Goal: Obtain resource: Download file/media

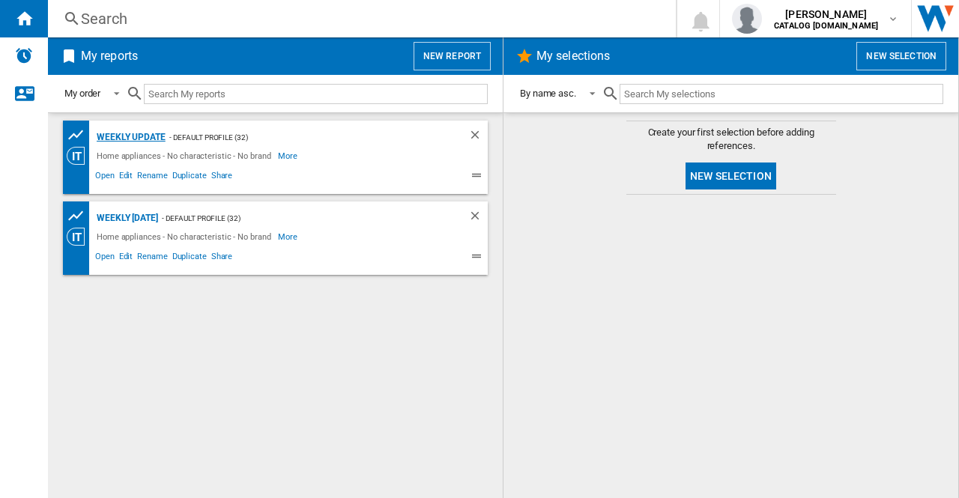
click at [160, 141] on div "Weekly update" at bounding box center [129, 137] width 73 height 19
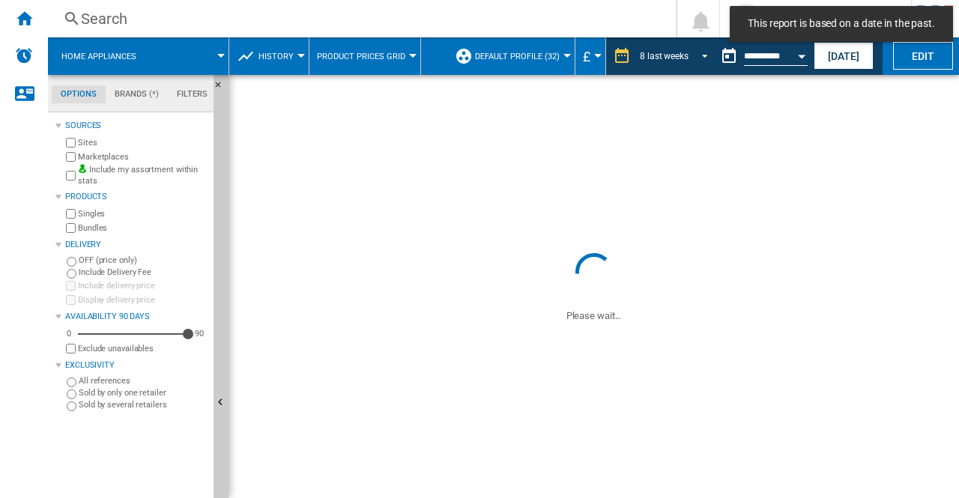
click at [701, 55] on span "REPORTS.WIZARD.STEPS.REPORT.STEPS.REPORT_OPTIONS.PERIOD: 8 last weeks" at bounding box center [700, 54] width 18 height 13
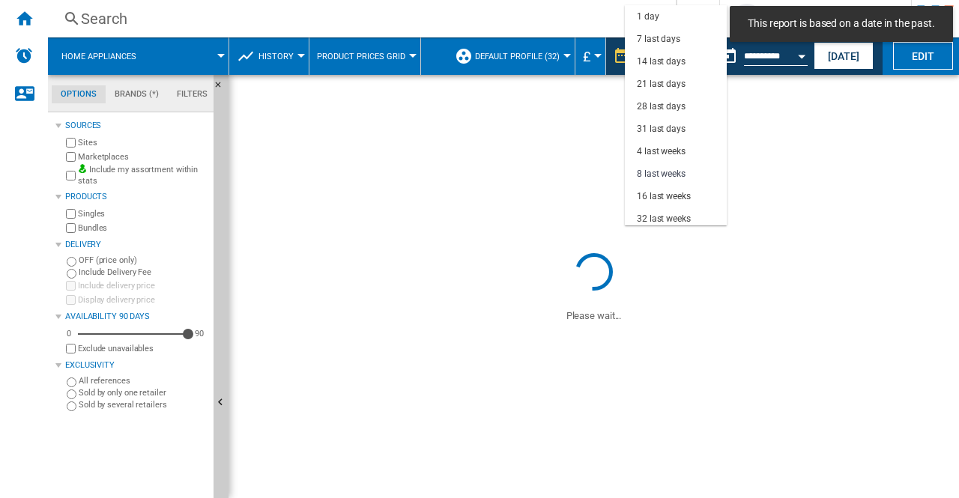
scroll to position [94, 0]
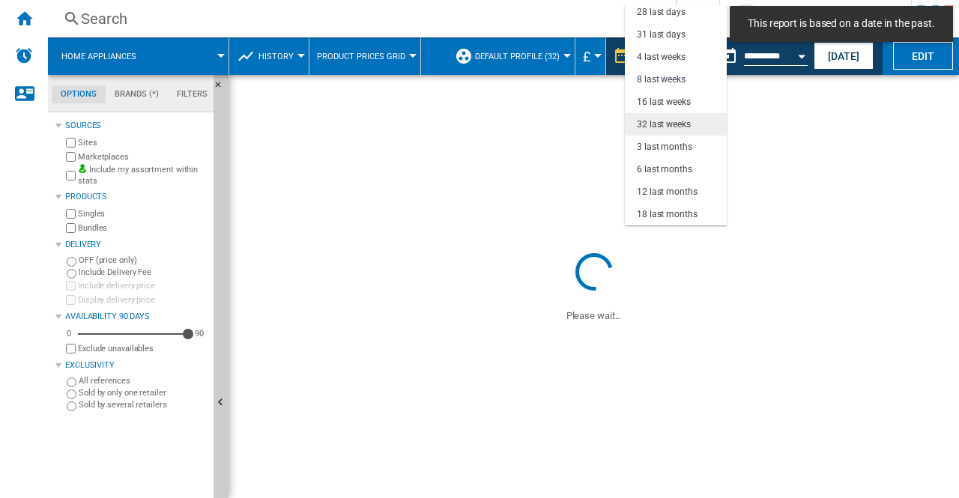
click at [672, 125] on div "32 last weeks" at bounding box center [664, 124] width 54 height 13
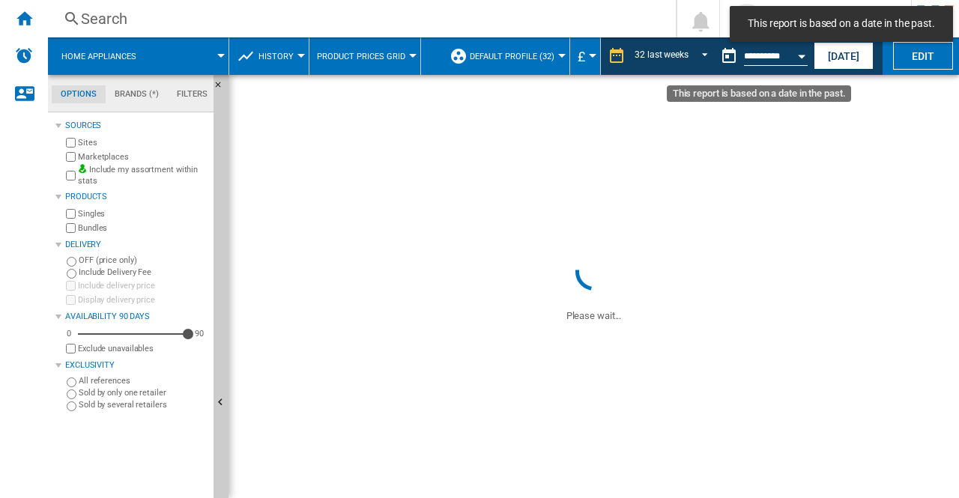
click at [803, 58] on button "Open calendar" at bounding box center [801, 53] width 27 height 27
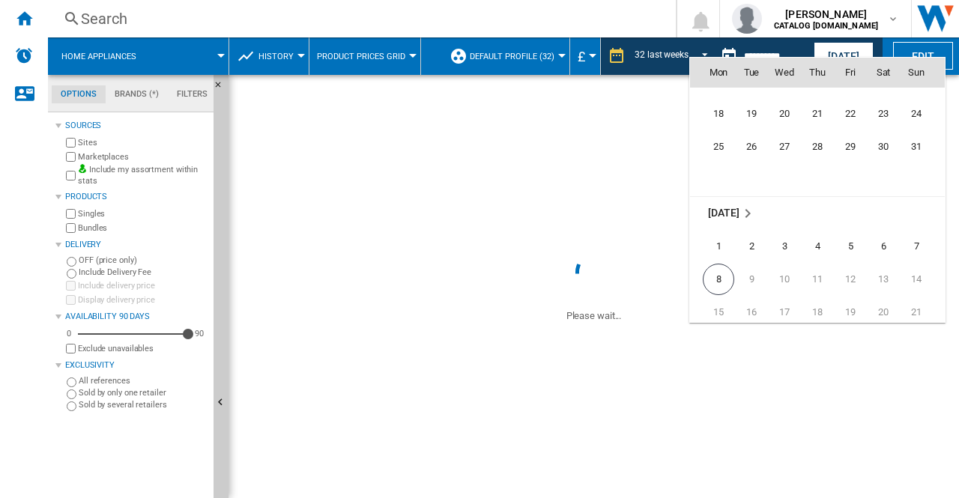
scroll to position [7112, 0]
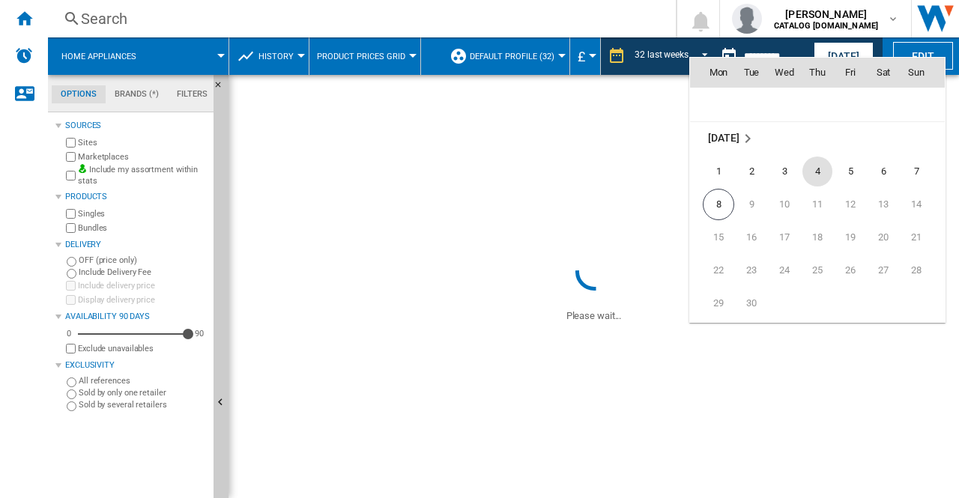
click at [817, 170] on span "4" at bounding box center [817, 172] width 30 height 30
type input "**********"
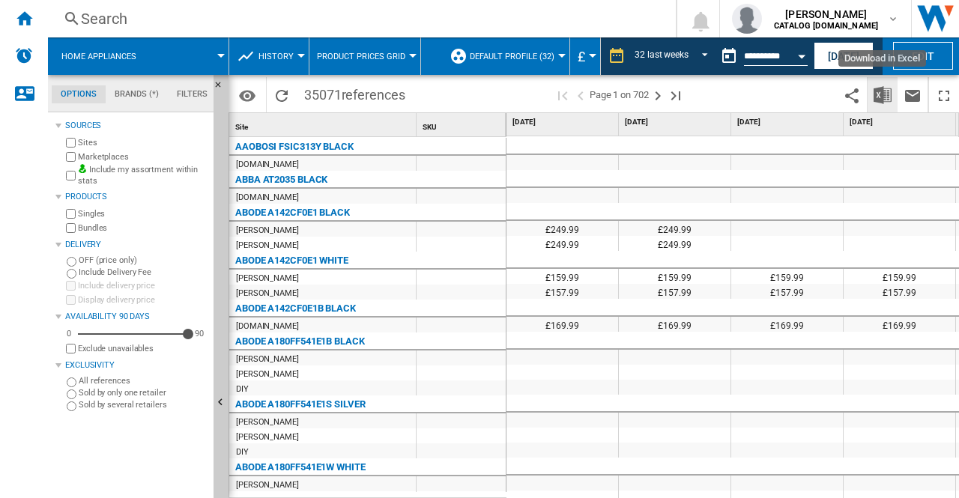
click at [894, 97] on button "Download in Excel" at bounding box center [882, 94] width 30 height 35
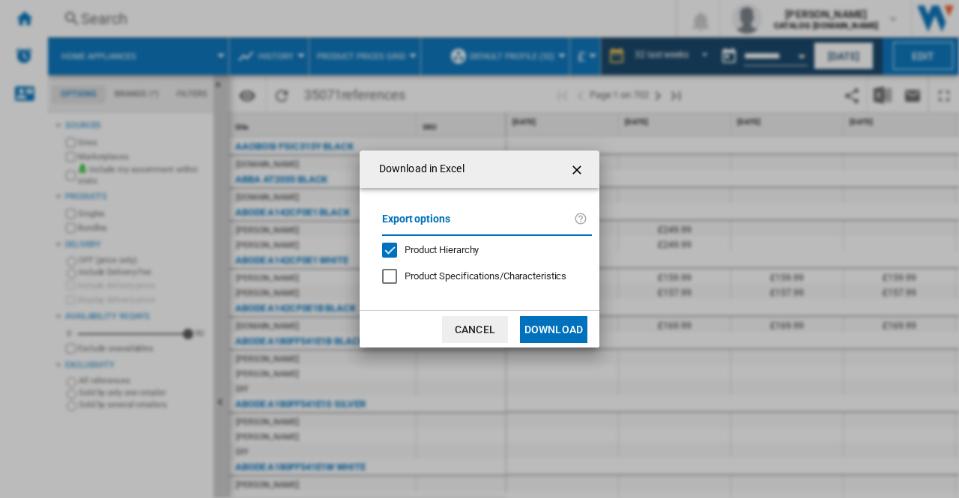
click at [444, 285] on div "Export options Product Hierarchy Product Specifications/Characteristics" at bounding box center [487, 249] width 225 height 92
click at [449, 270] on span "Product Specifications/Characteristics" at bounding box center [485, 275] width 162 height 11
click at [557, 327] on button "Download" at bounding box center [553, 329] width 67 height 27
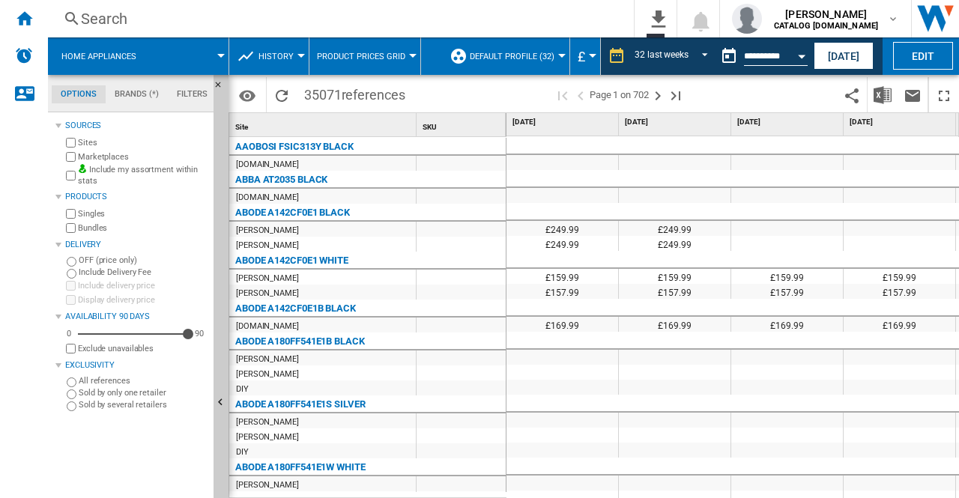
drag, startPoint x: 550, startPoint y: 491, endPoint x: 682, endPoint y: 495, distance: 131.9
click at [682, 495] on div "£249.99 £249.99 £159.99 £159.99 £159.99 £249.99 £249.99 £249.99 £249.99 £249.99…" at bounding box center [732, 317] width 453 height 363
click at [885, 92] on img "Download in Excel" at bounding box center [882, 95] width 18 height 18
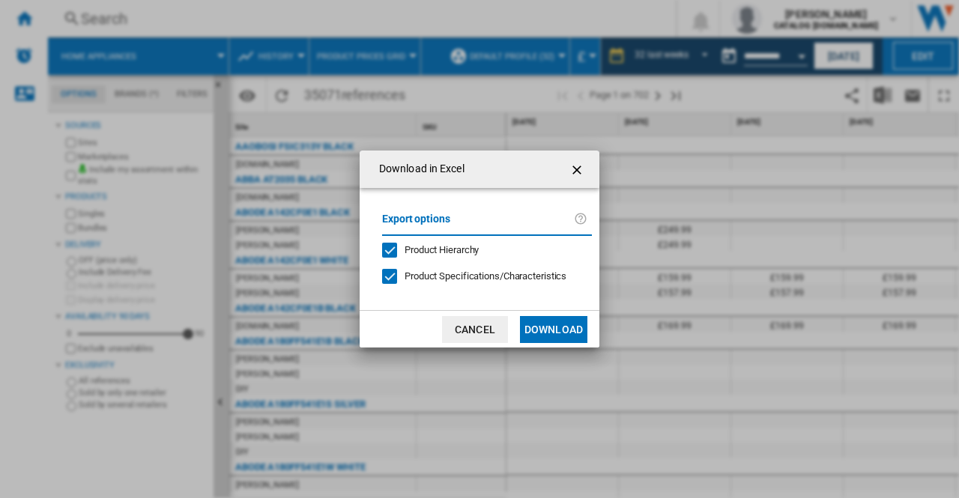
click at [542, 333] on button "Download" at bounding box center [553, 329] width 67 height 27
